Goal: Task Accomplishment & Management: Use online tool/utility

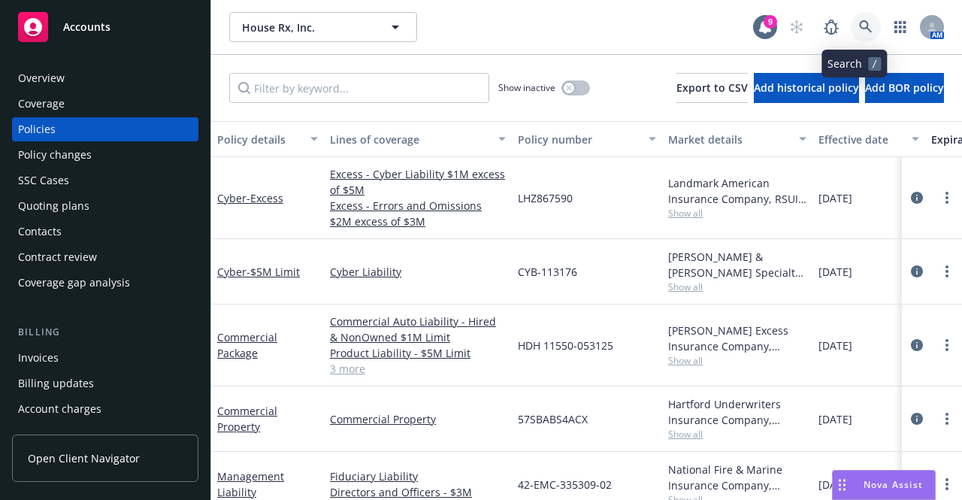
click at [851, 29] on link at bounding box center [866, 27] width 30 height 30
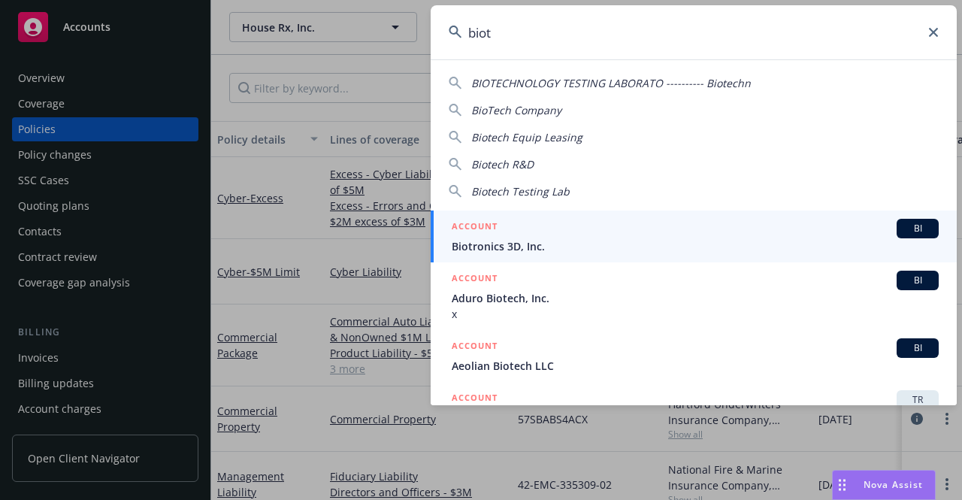
type input "biot"
click at [684, 226] on div "ACCOUNT BI" at bounding box center [695, 229] width 487 height 20
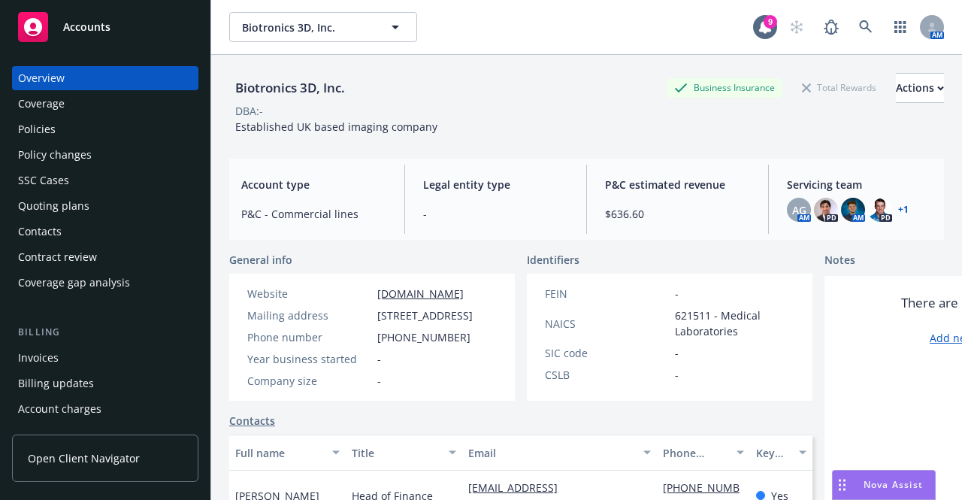
click at [129, 124] on div "Policies" at bounding box center [105, 129] width 174 height 24
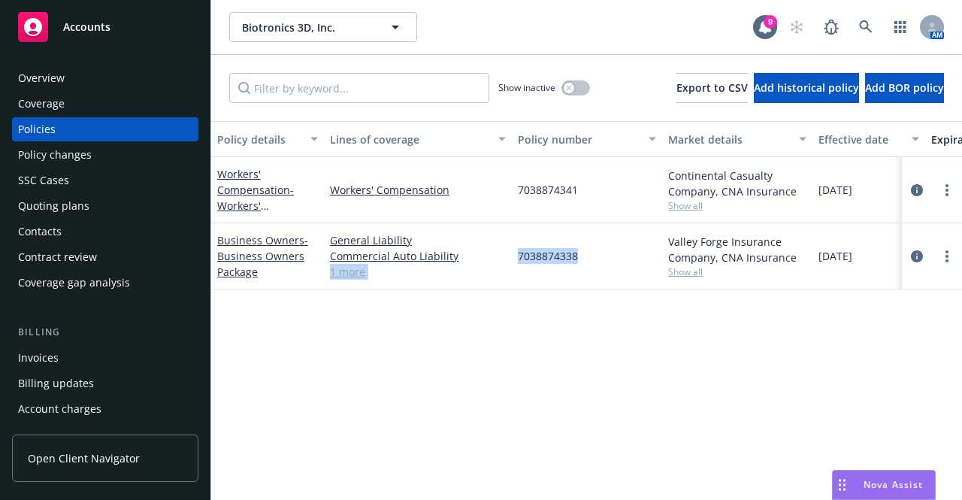
drag, startPoint x: 577, startPoint y: 255, endPoint x: 510, endPoint y: 262, distance: 67.3
click at [510, 262] on div "Business Owners - Business Owners Package General Liability Commercial Auto Lia…" at bounding box center [936, 256] width 1451 height 66
click at [510, 262] on div "General Liability Commercial Auto Liability Commercial Property 1 more" at bounding box center [418, 256] width 188 height 66
click at [546, 252] on span "7038874338" at bounding box center [548, 256] width 60 height 16
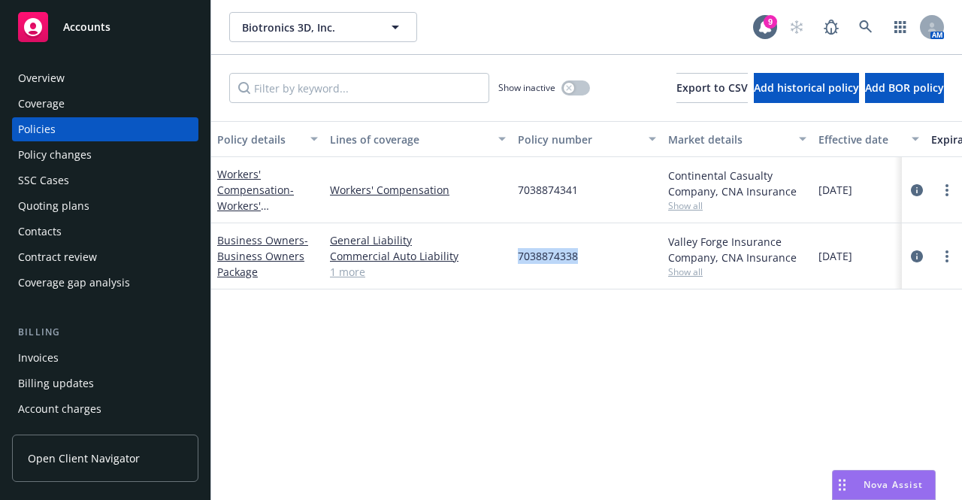
copy span "7038874338"
click at [559, 304] on div "Policy details Lines of coverage Policy number Market details Effective date Ex…" at bounding box center [586, 305] width 751 height 368
click at [555, 264] on div "7038874338" at bounding box center [587, 256] width 150 height 66
copy span "7038874338"
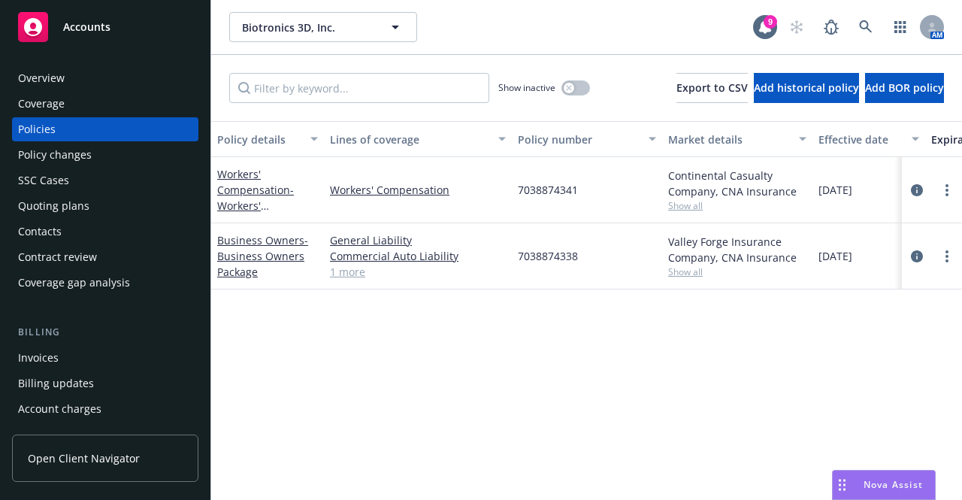
click at [353, 271] on link "1 more" at bounding box center [418, 272] width 176 height 16
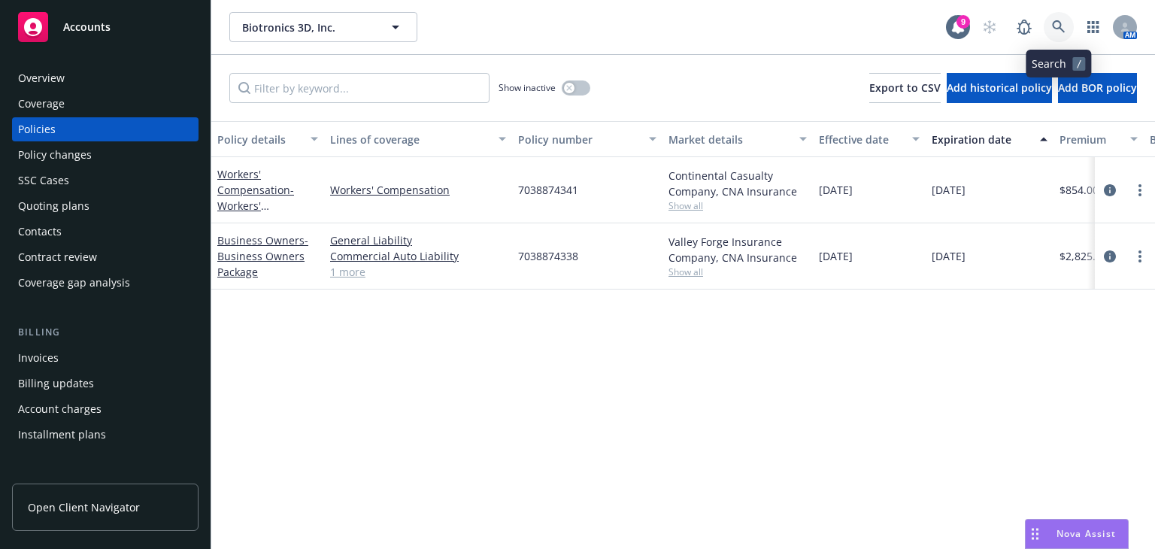
click at [961, 28] on link at bounding box center [1058, 27] width 30 height 30
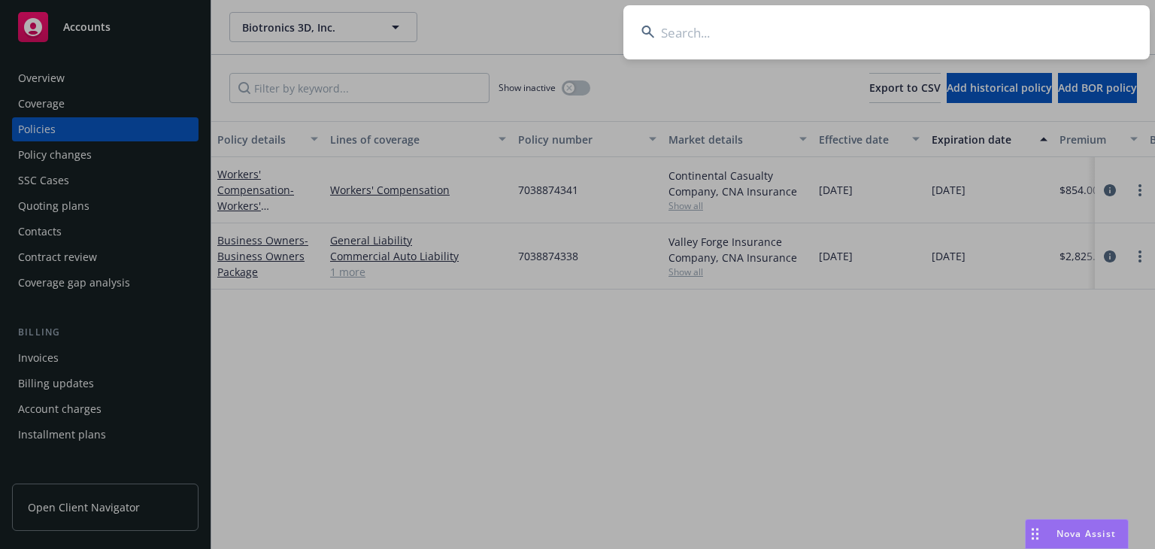
click at [961, 28] on input at bounding box center [886, 32] width 526 height 54
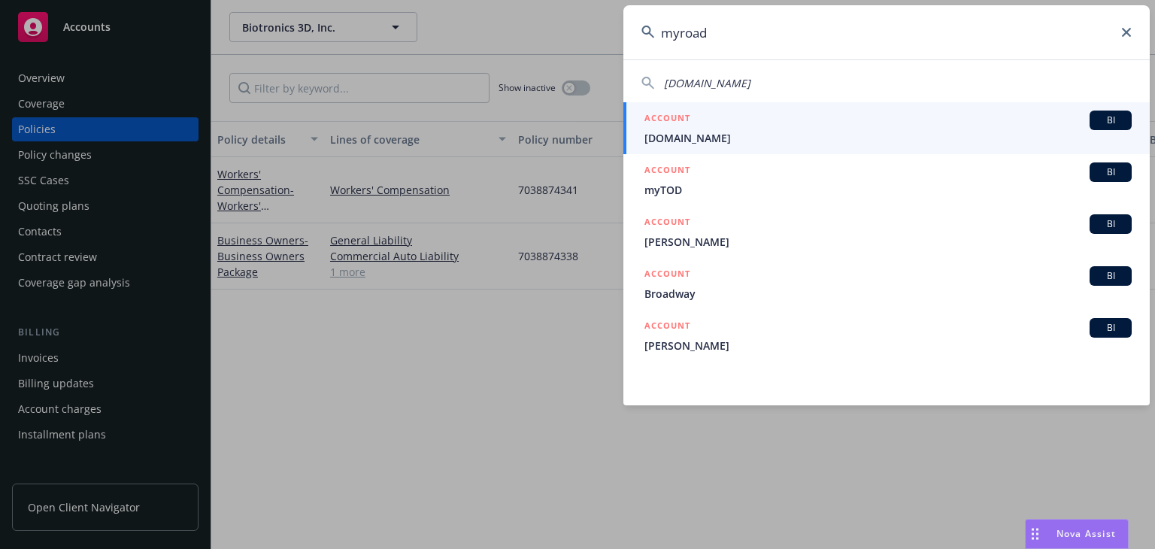
type input "myroad"
click at [777, 146] on link "ACCOUNT BI MyRoad.io" at bounding box center [886, 128] width 526 height 52
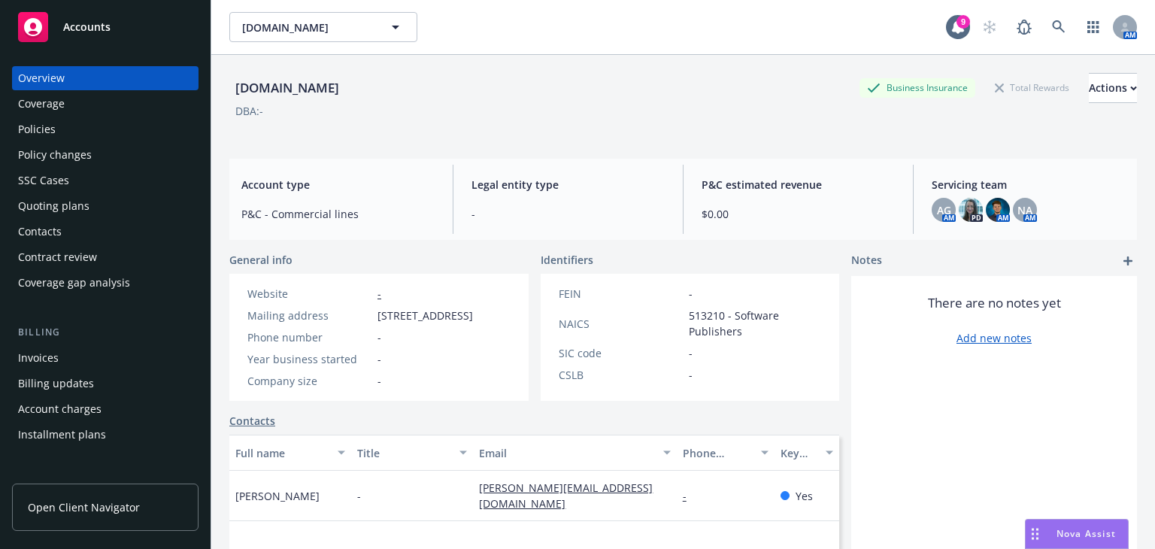
click at [95, 199] on div "Quoting plans" at bounding box center [105, 206] width 174 height 24
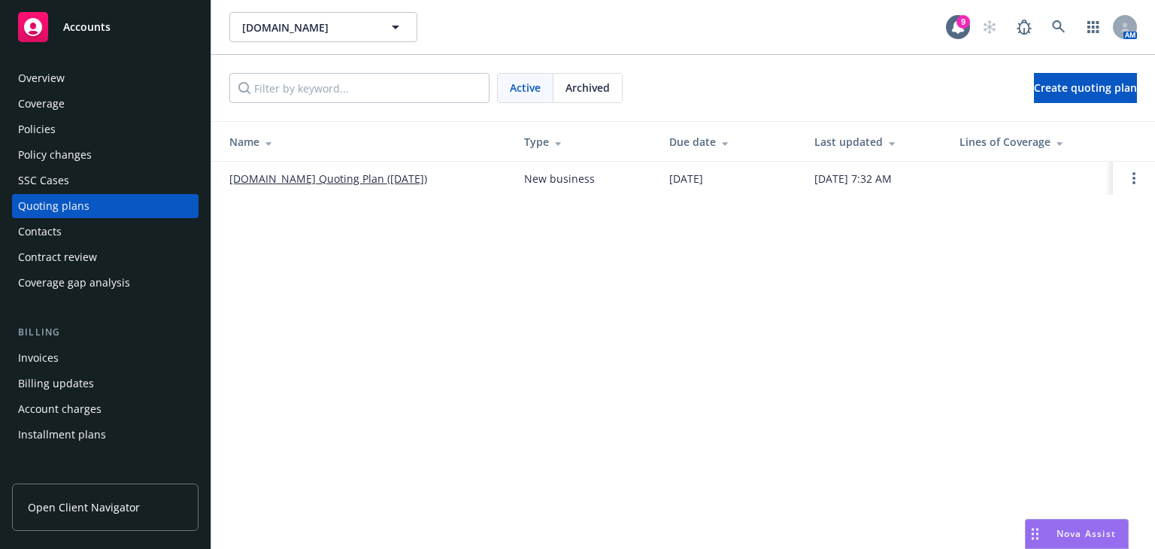
click at [300, 178] on link "[DOMAIN_NAME] Quoting Plan ([DATE])" at bounding box center [328, 179] width 198 height 16
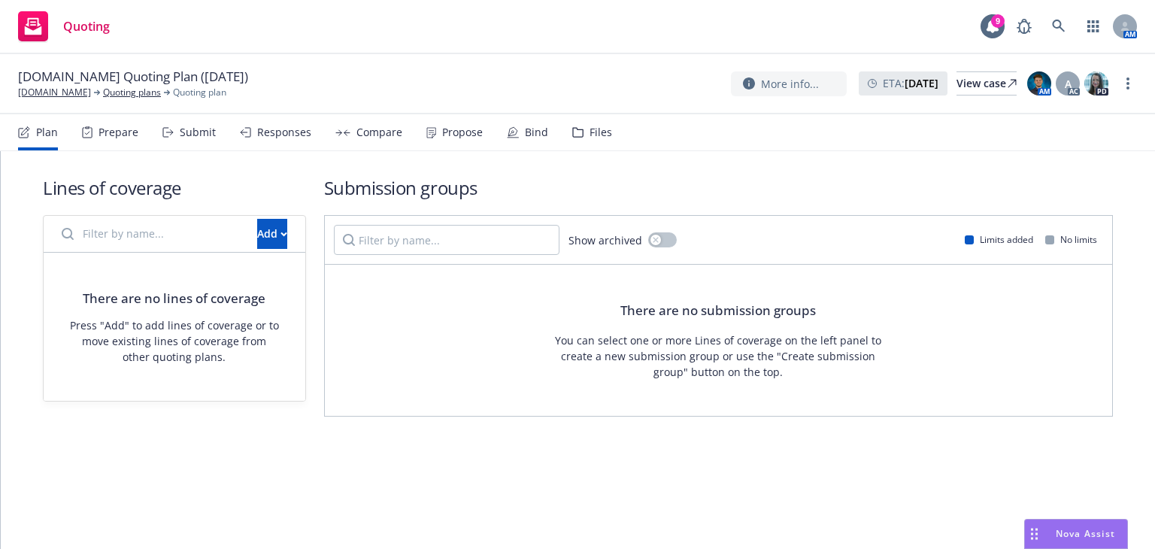
click at [162, 227] on input "Filter by name..." at bounding box center [150, 234] width 195 height 30
click at [257, 240] on div "Add" at bounding box center [272, 233] width 30 height 29
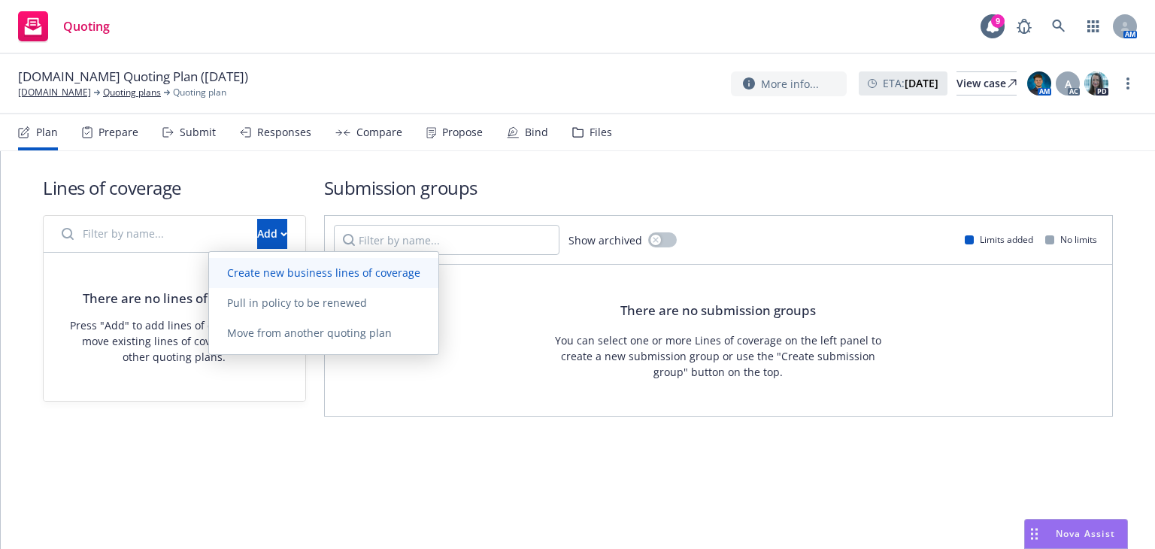
click at [244, 268] on span "Create new business lines of coverage" at bounding box center [323, 272] width 229 height 14
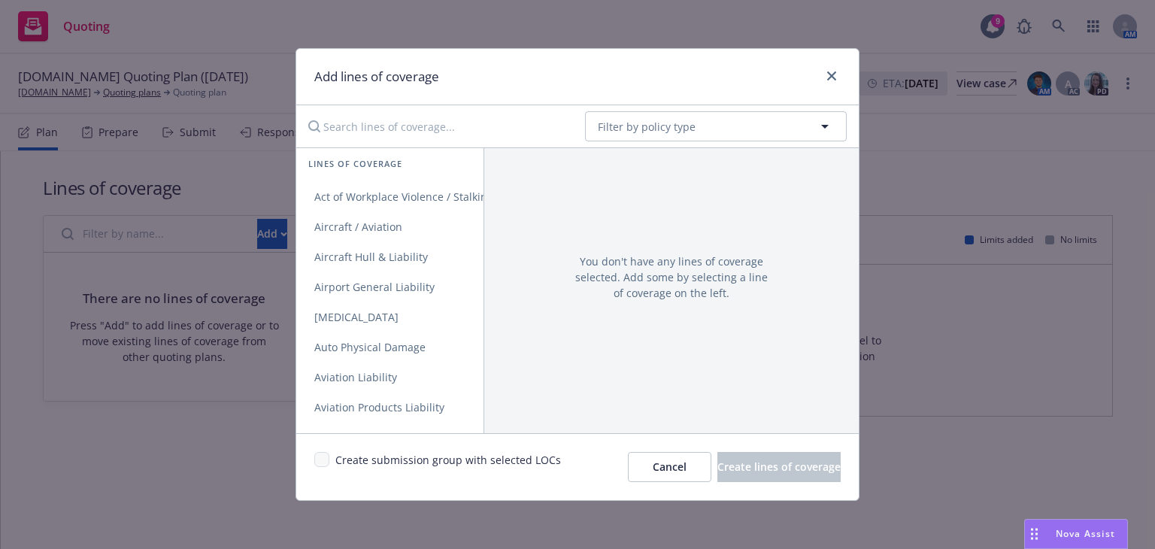
click at [422, 123] on input "Search lines of coverage..." at bounding box center [436, 126] width 274 height 30
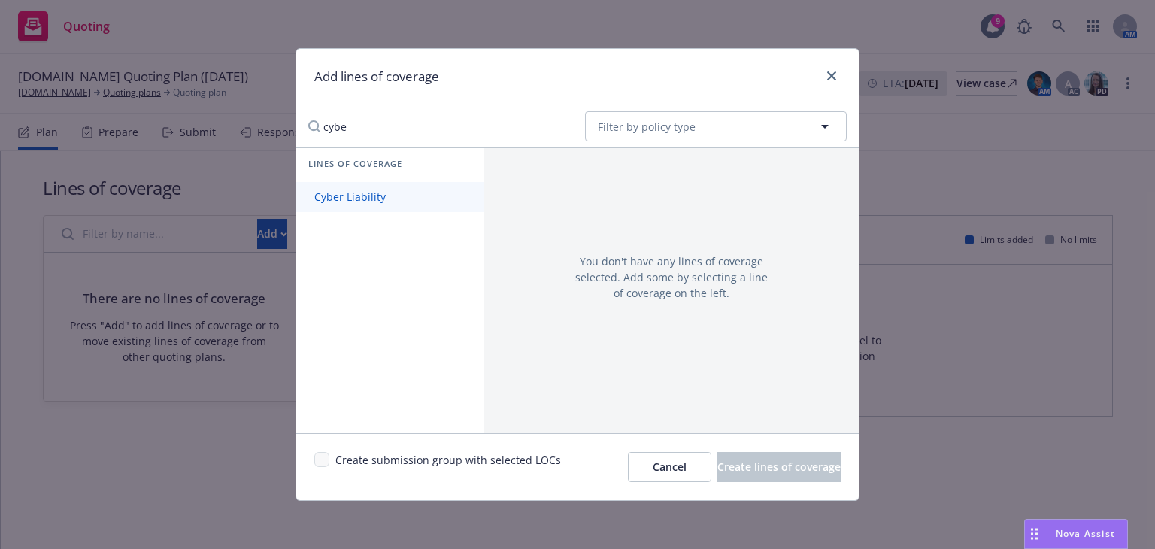
click at [376, 187] on link "Cyber Liability" at bounding box center [389, 197] width 187 height 30
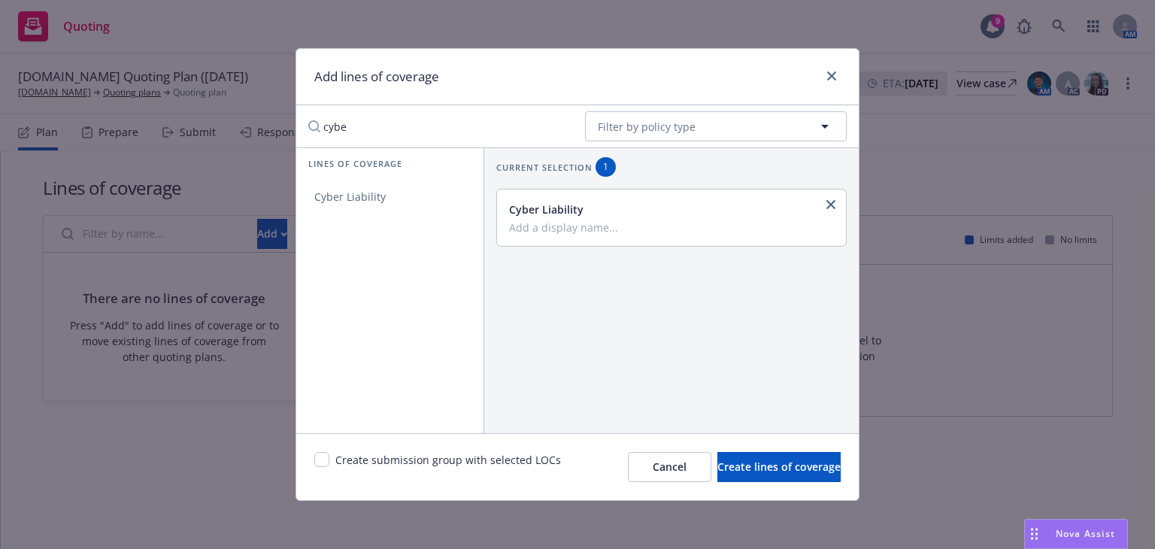
drag, startPoint x: 399, startPoint y: 135, endPoint x: 252, endPoint y: 138, distance: 147.4
click at [252, 138] on div "Add lines of coverage cybe No readable name Filter by policy type Lines of cove…" at bounding box center [577, 274] width 1155 height 549
type input "err"
click at [355, 208] on link "Errors and Omissions" at bounding box center [389, 197] width 187 height 30
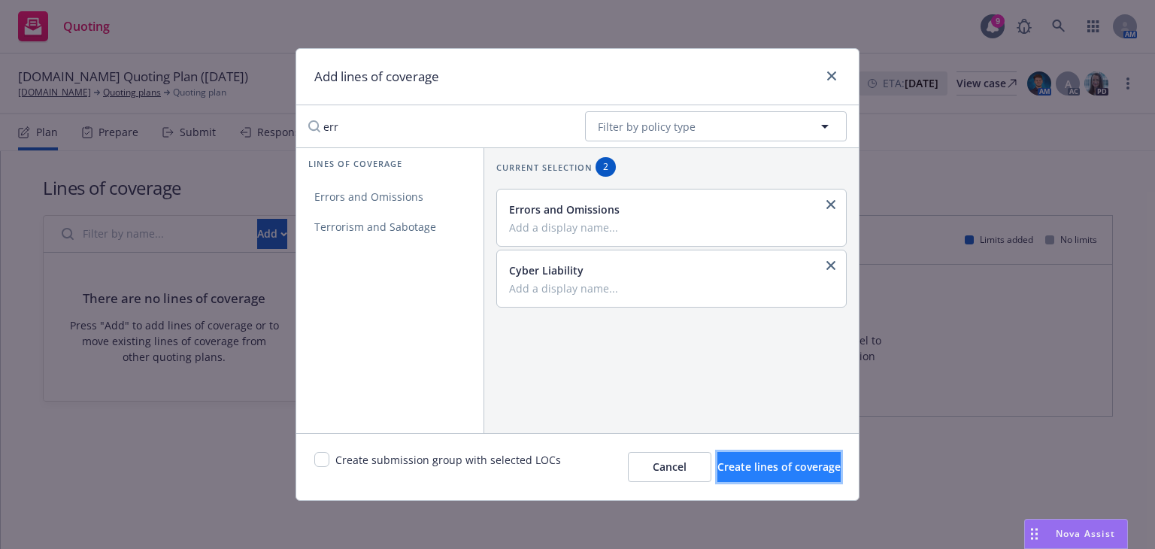
click at [745, 471] on span "Create lines of coverage" at bounding box center [778, 466] width 123 height 14
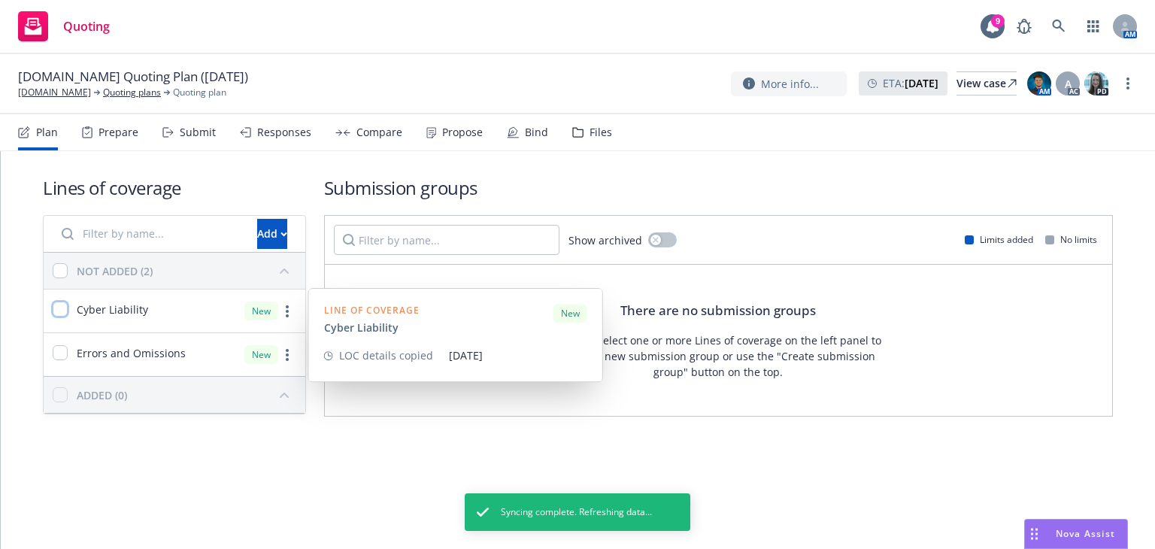
click at [54, 308] on input "checkbox" at bounding box center [60, 308] width 15 height 15
checkbox input "true"
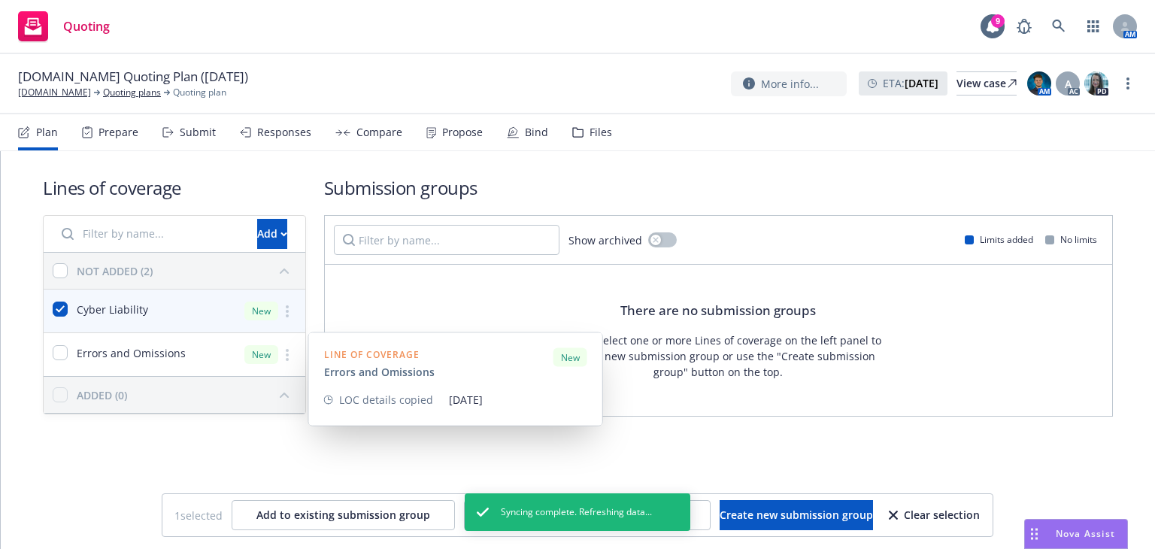
click at [60, 340] on div "Errors and Omissions" at bounding box center [115, 354] width 142 height 43
checkbox input "true"
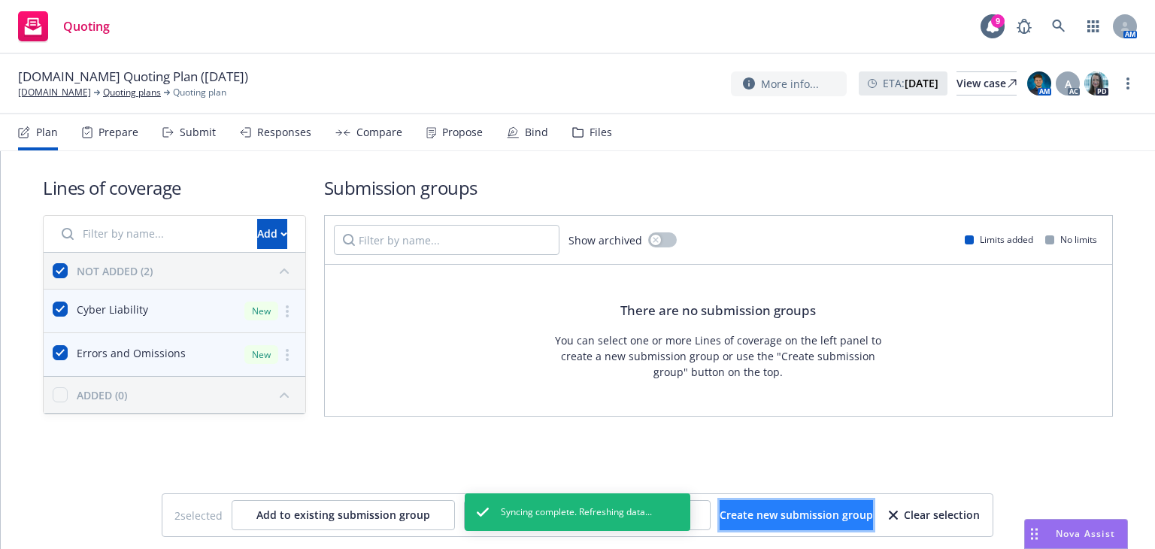
click at [768, 517] on span "Create new submission group" at bounding box center [795, 514] width 153 height 14
checkbox input "false"
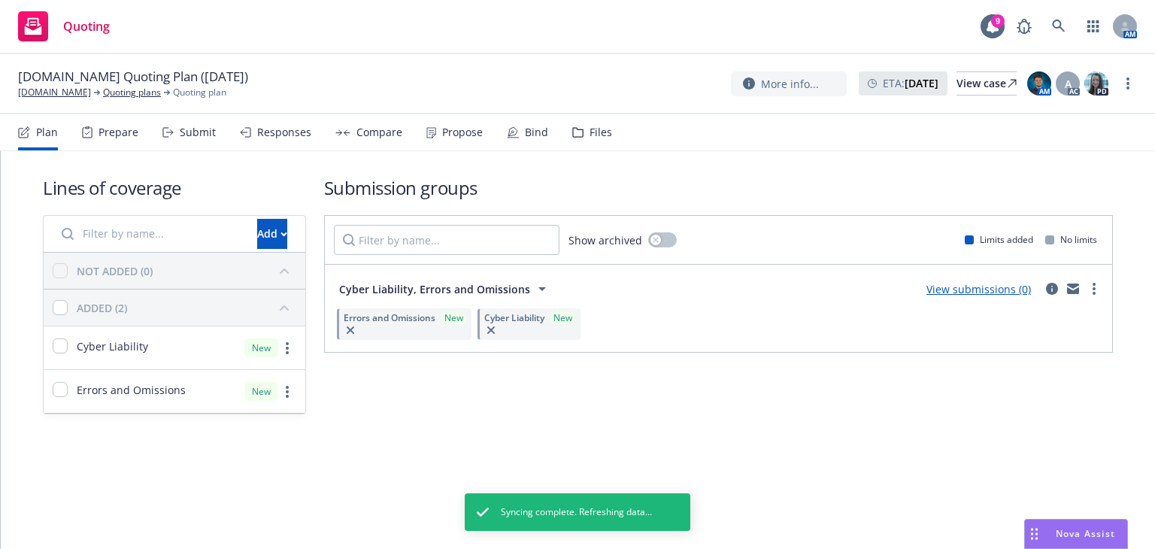
click at [195, 136] on div "Submit" at bounding box center [198, 132] width 36 height 12
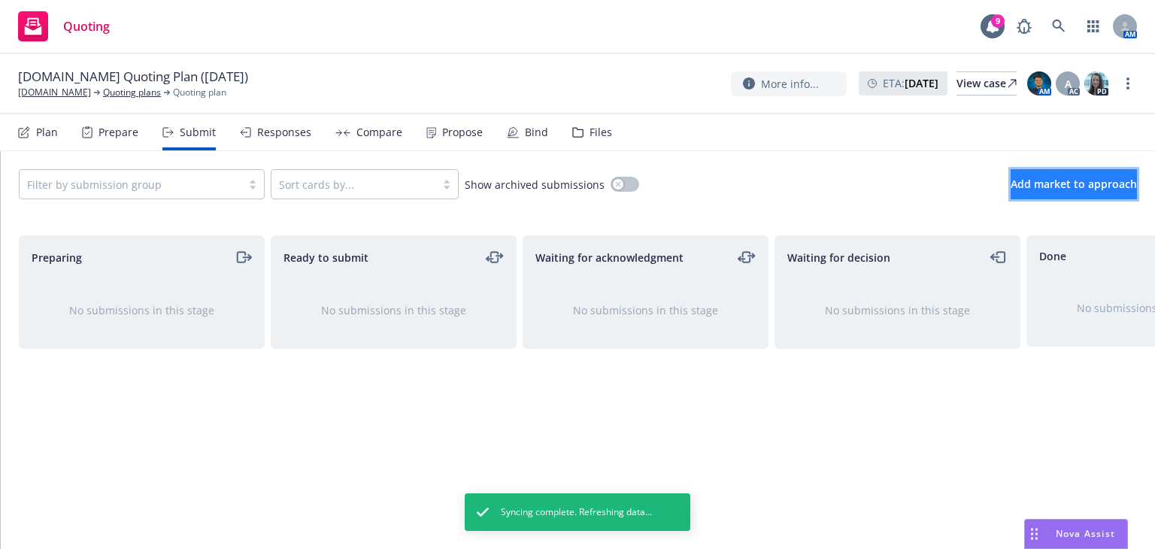
click at [1025, 172] on button "Add market to approach" at bounding box center [1073, 184] width 126 height 30
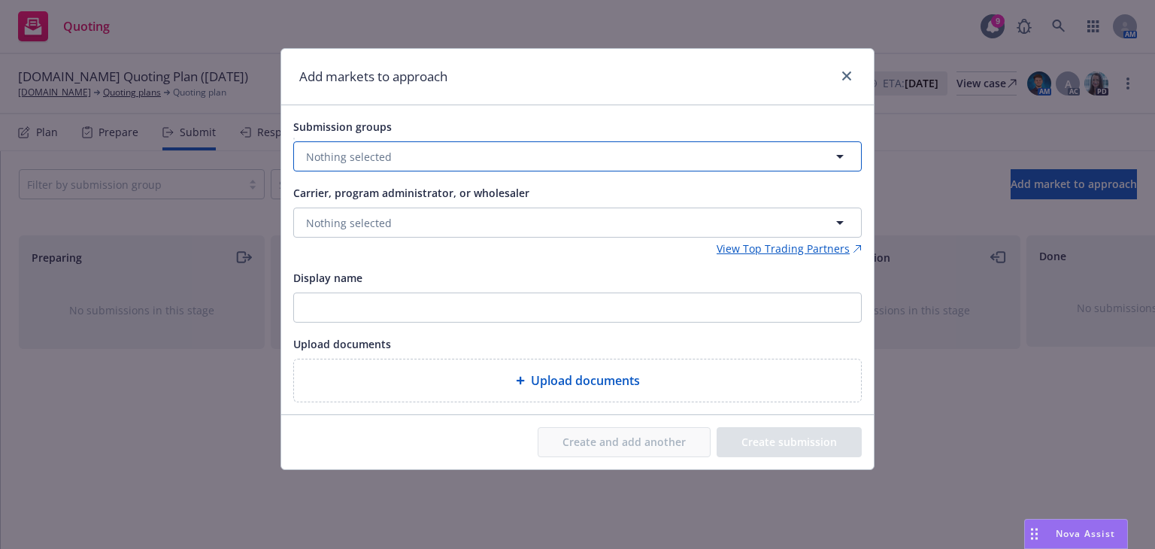
click at [474, 154] on button "Nothing selected" at bounding box center [577, 156] width 568 height 30
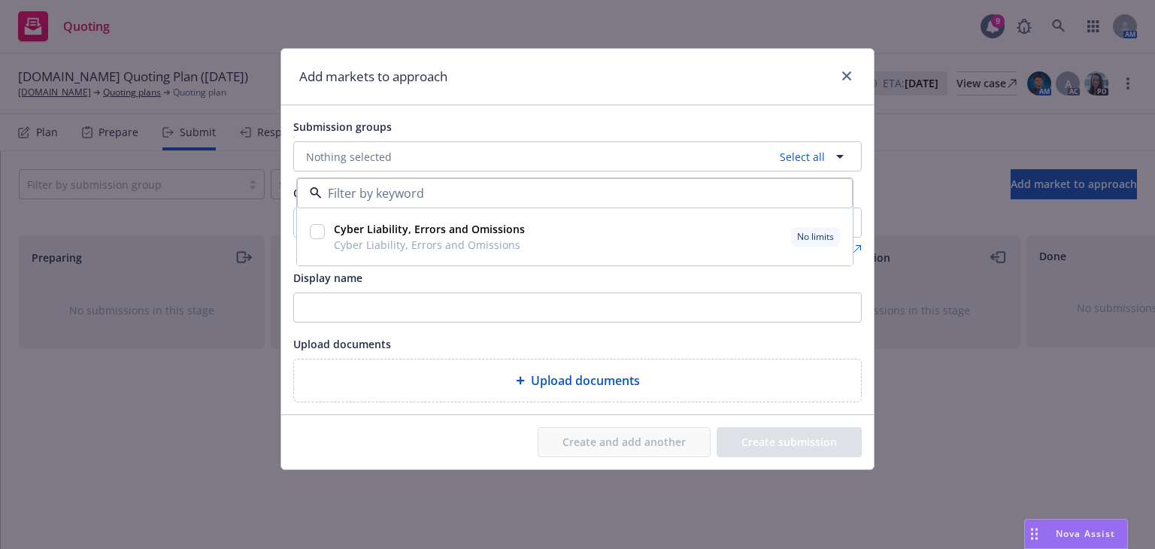
click at [424, 240] on span "Cyber Liability, Errors and Omissions" at bounding box center [429, 245] width 191 height 16
checkbox input "true"
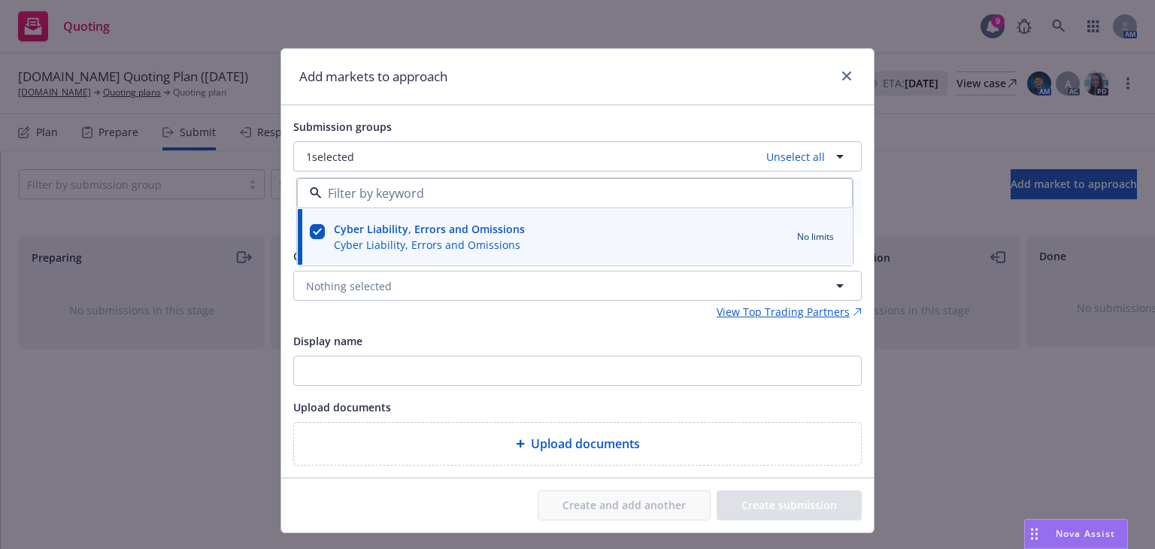
click at [413, 334] on div "Display name" at bounding box center [577, 340] width 568 height 18
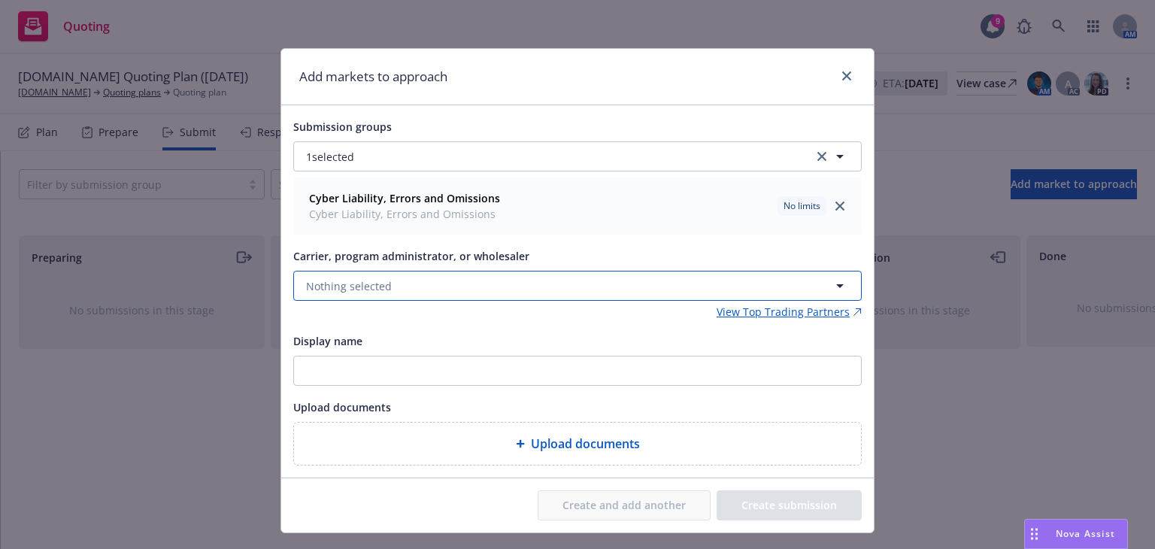
click at [438, 292] on button "Nothing selected" at bounding box center [577, 286] width 568 height 30
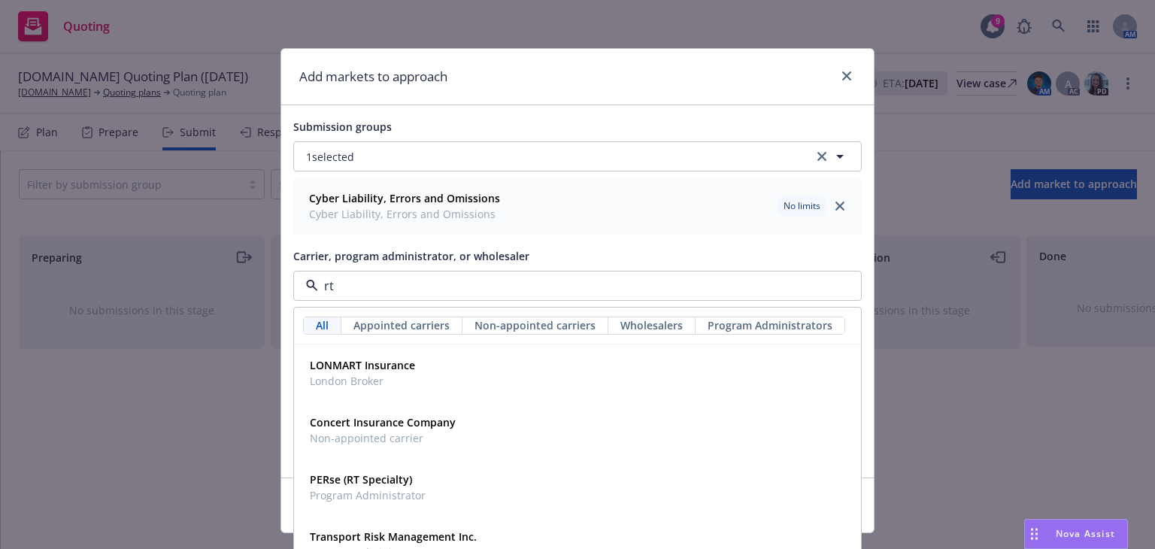
type input "rt s"
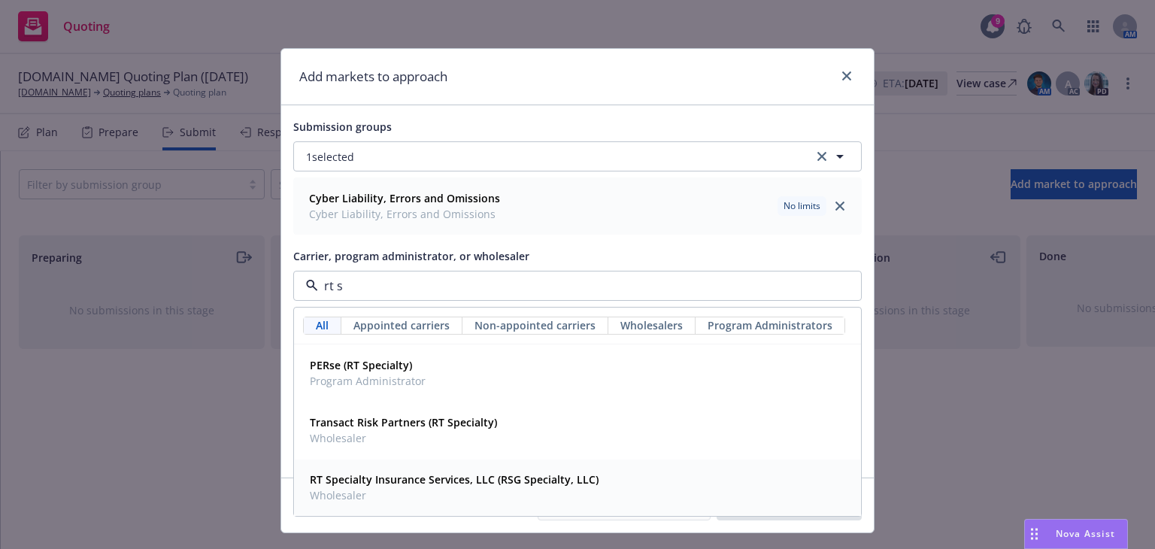
click at [393, 478] on strong "RT Specialty Insurance Services, LLC (RSG Specialty, LLC)" at bounding box center [454, 479] width 289 height 14
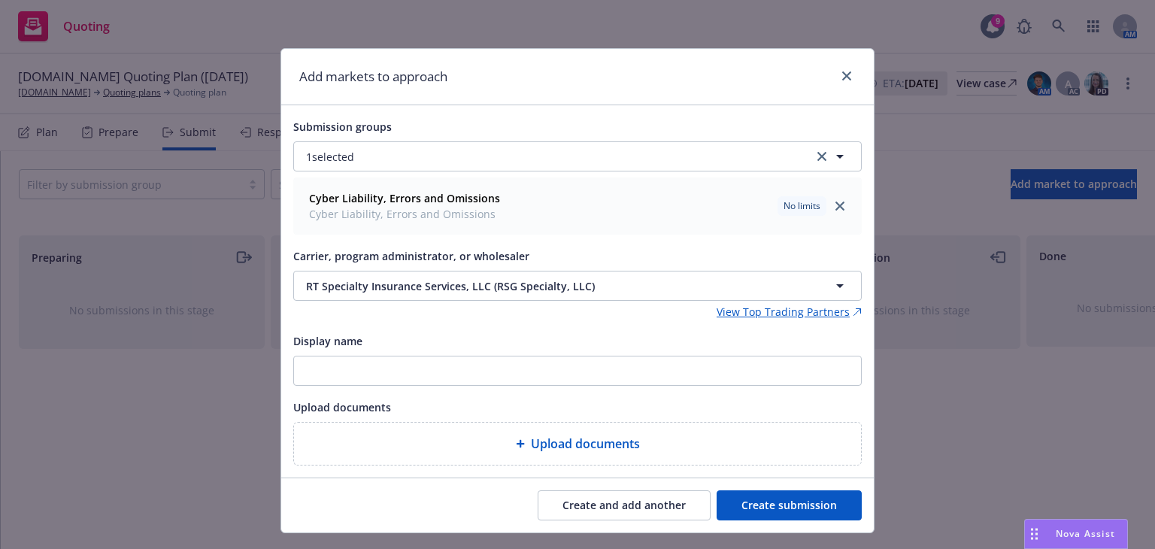
click at [747, 497] on button "Create submission" at bounding box center [788, 505] width 145 height 30
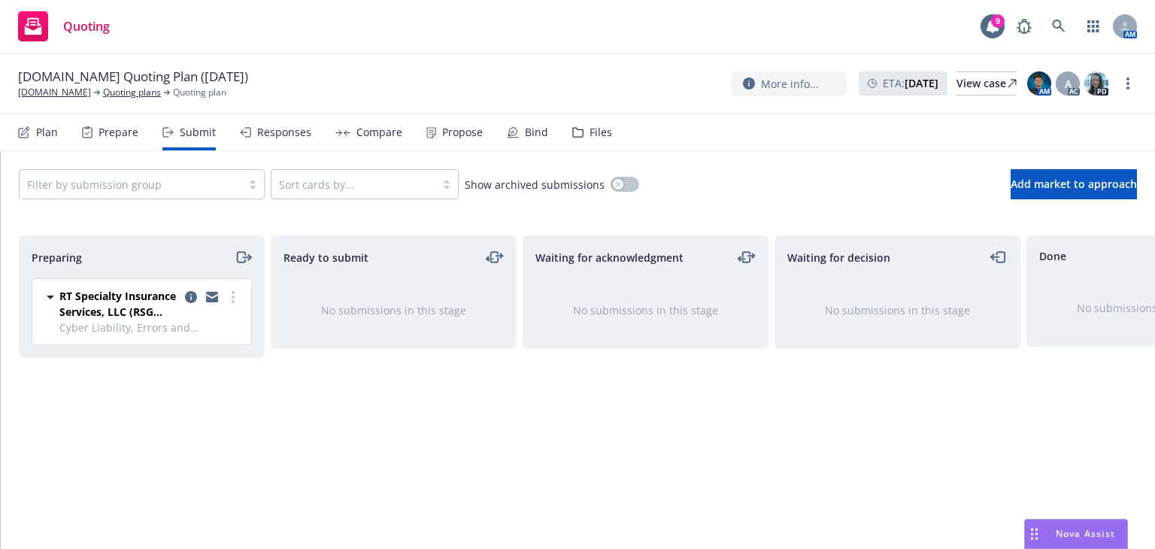
click at [216, 292] on icon "copy logging email" at bounding box center [212, 294] width 12 height 5
click at [1046, 32] on link at bounding box center [1058, 26] width 30 height 30
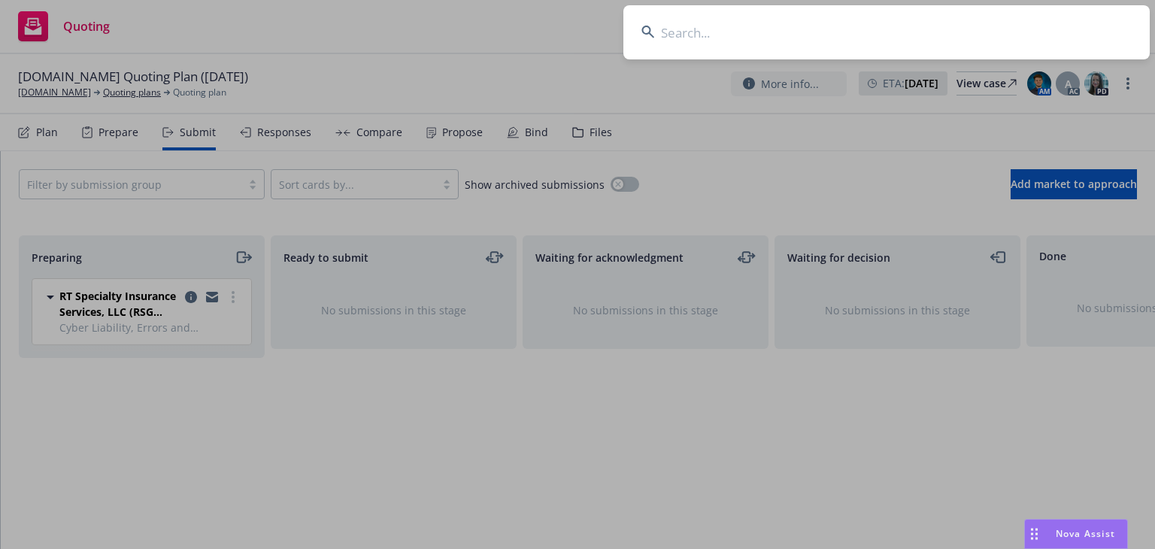
click at [1046, 32] on input at bounding box center [886, 32] width 526 height 54
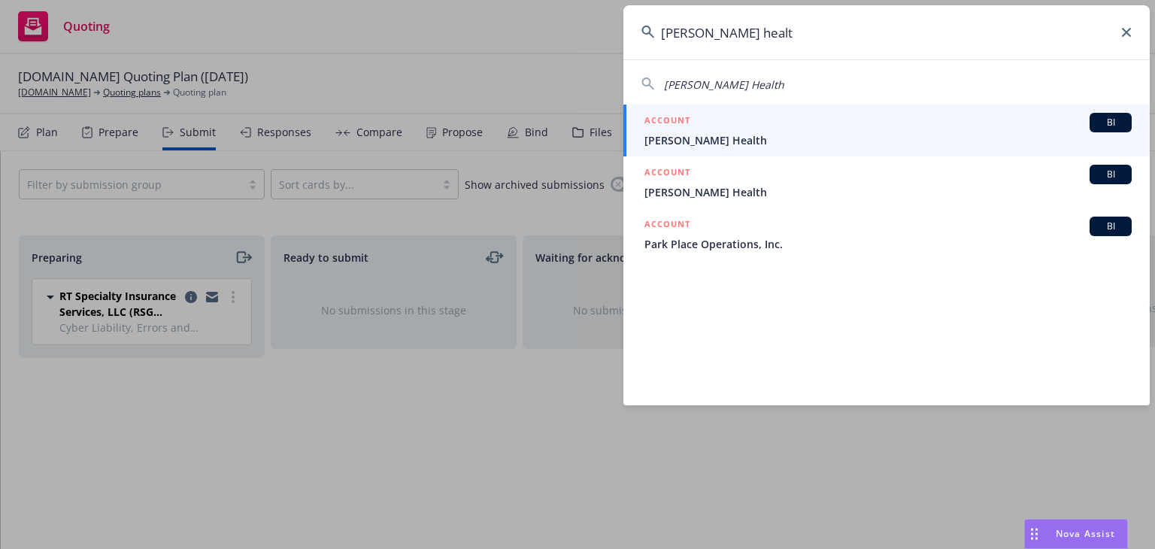
type input "[PERSON_NAME] healt"
click at [795, 121] on div "ACCOUNT BI" at bounding box center [887, 123] width 487 height 20
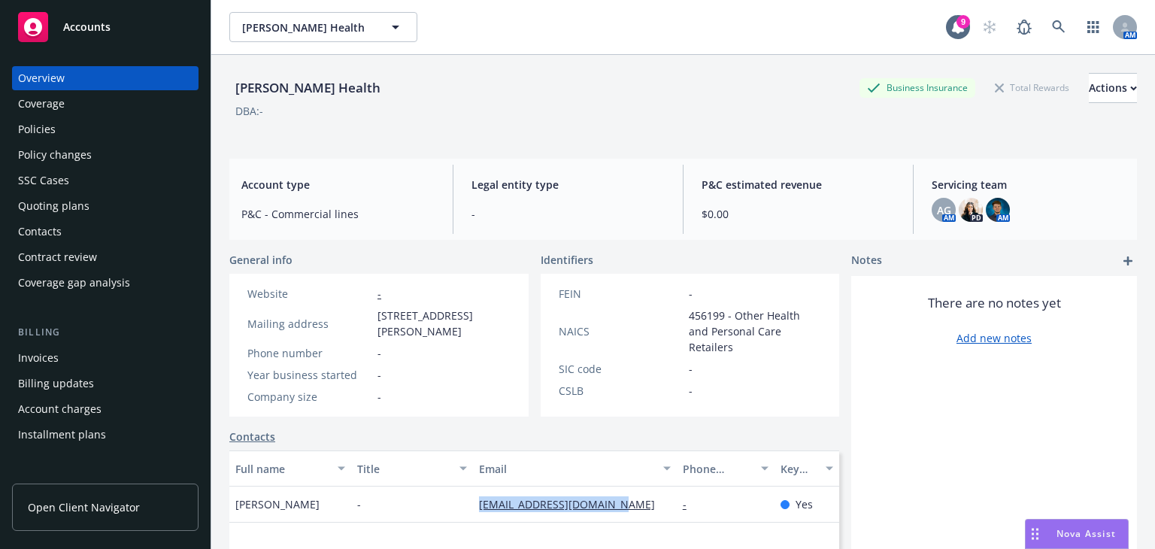
drag, startPoint x: 467, startPoint y: 502, endPoint x: 613, endPoint y: 518, distance: 147.4
click at [613, 518] on div "Eesha Sharma - founders@lamarhealth.com - Yes" at bounding box center [534, 504] width 610 height 36
copy div "founders@lamarhealth.com"
